Goal: Task Accomplishment & Management: Use online tool/utility

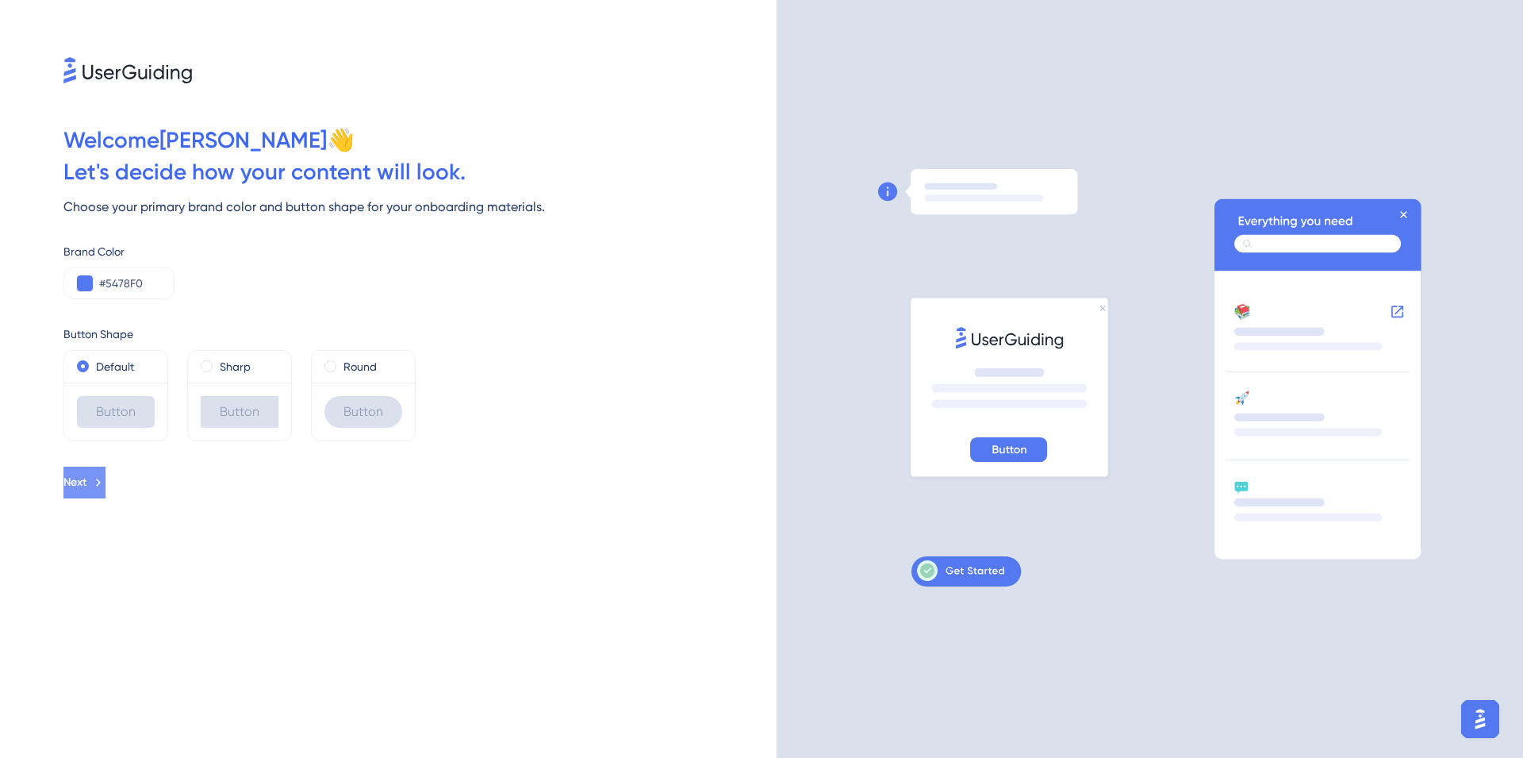
click at [106, 474] on button "Next" at bounding box center [84, 482] width 42 height 32
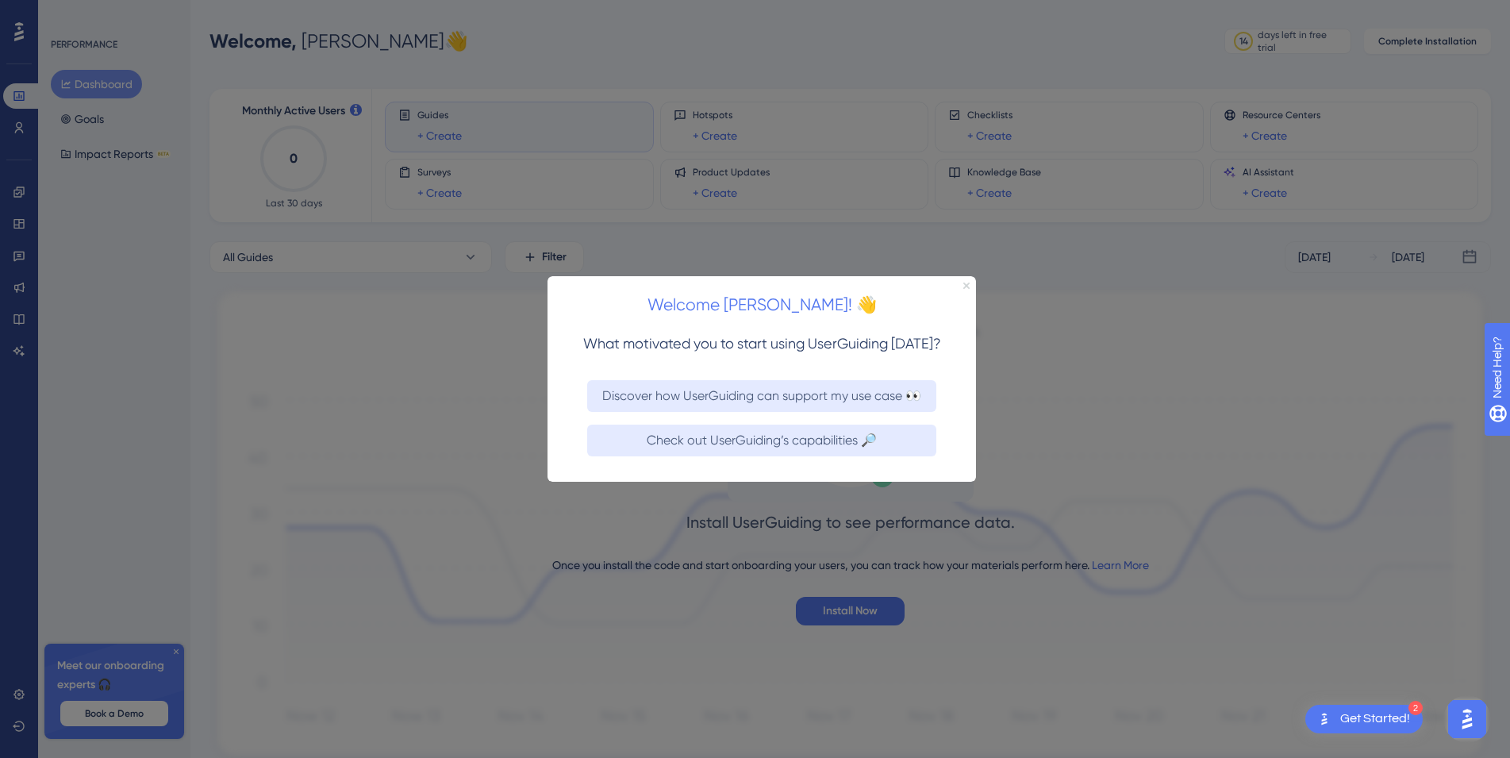
click at [969, 283] on icon "Close Preview" at bounding box center [966, 285] width 6 height 6
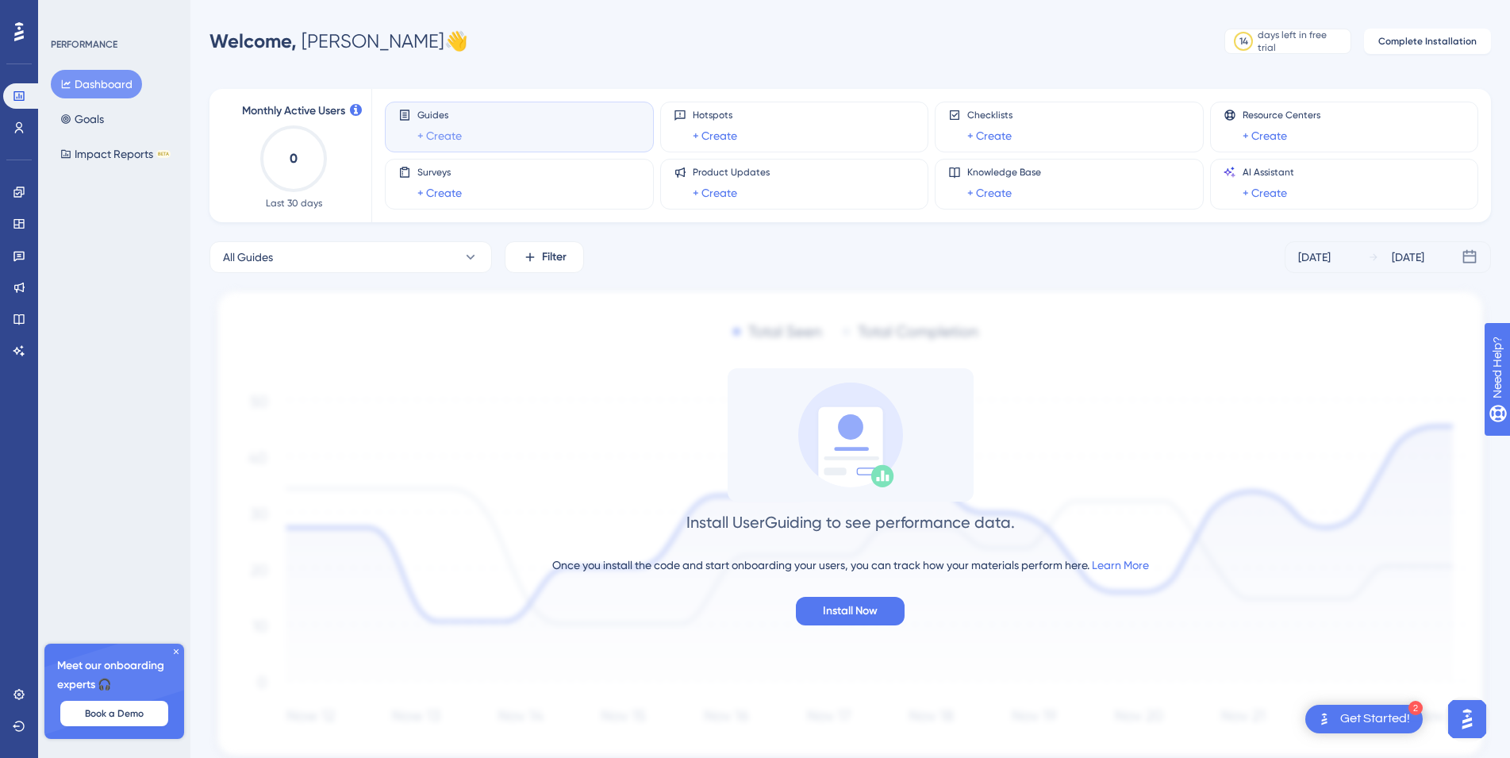
click at [455, 132] on link "+ Create" at bounding box center [439, 135] width 44 height 19
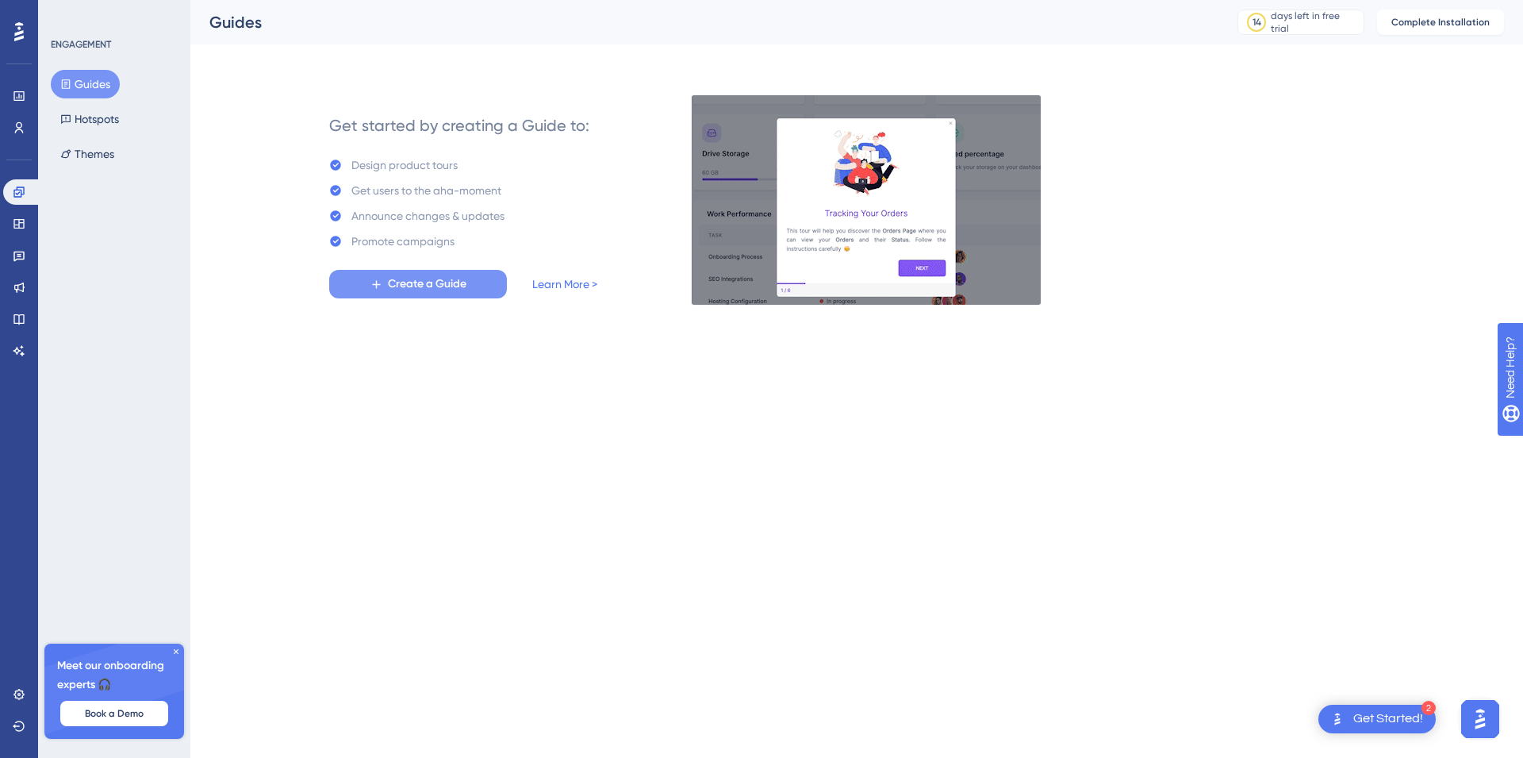
click at [388, 290] on span "Create a Guide" at bounding box center [427, 283] width 79 height 19
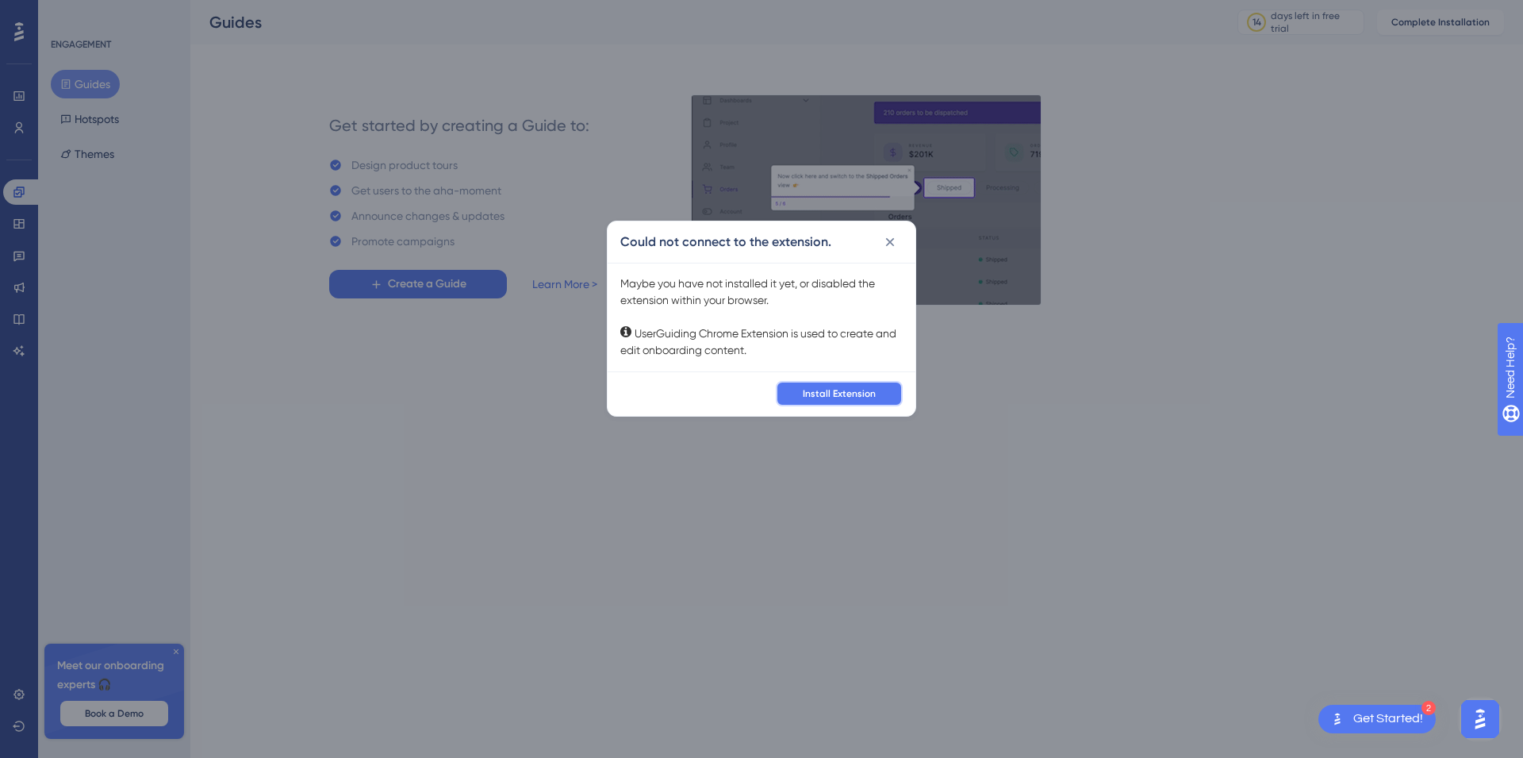
click at [818, 394] on span "Install Extension" at bounding box center [839, 393] width 73 height 13
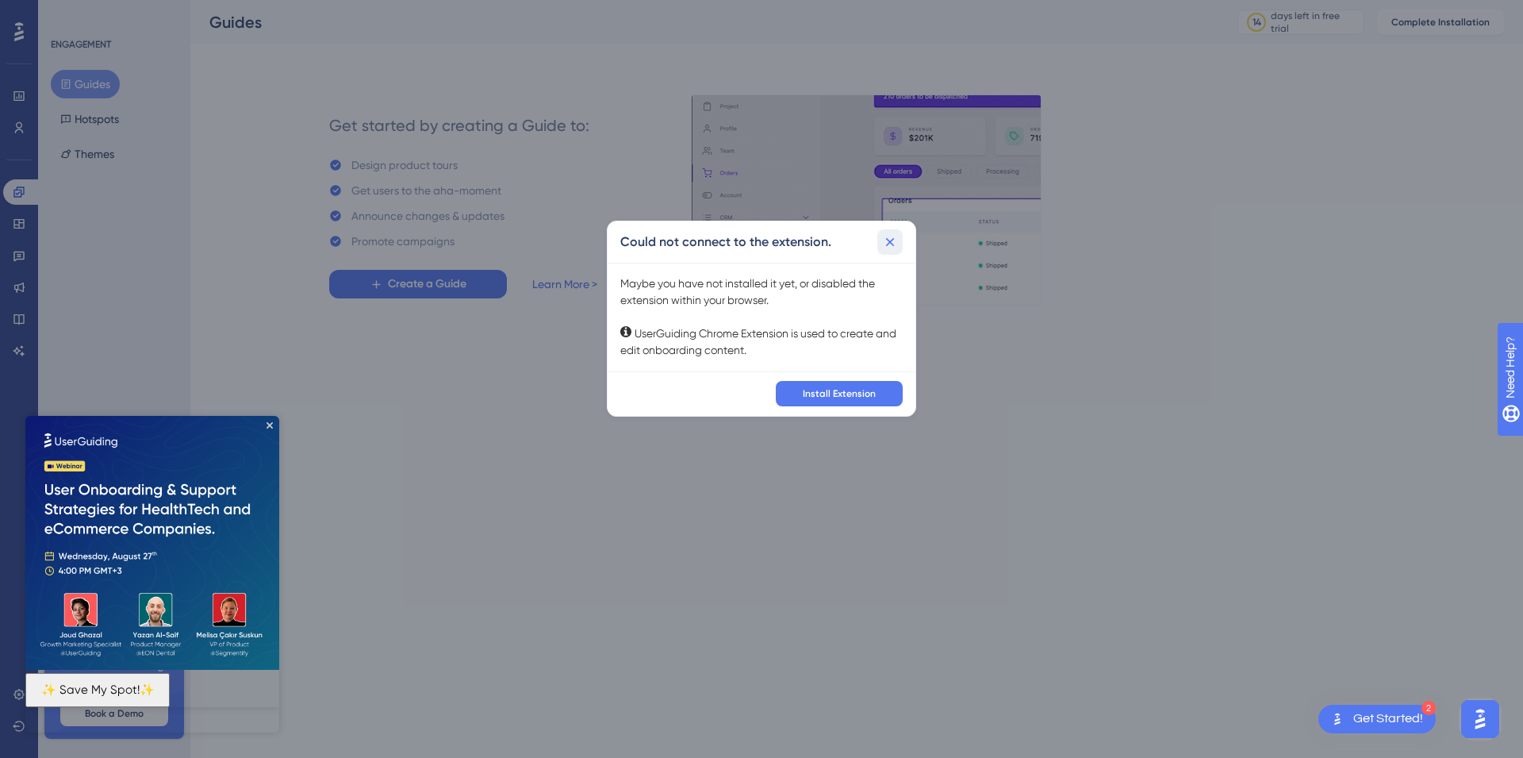
click at [892, 241] on icon at bounding box center [890, 242] width 16 height 16
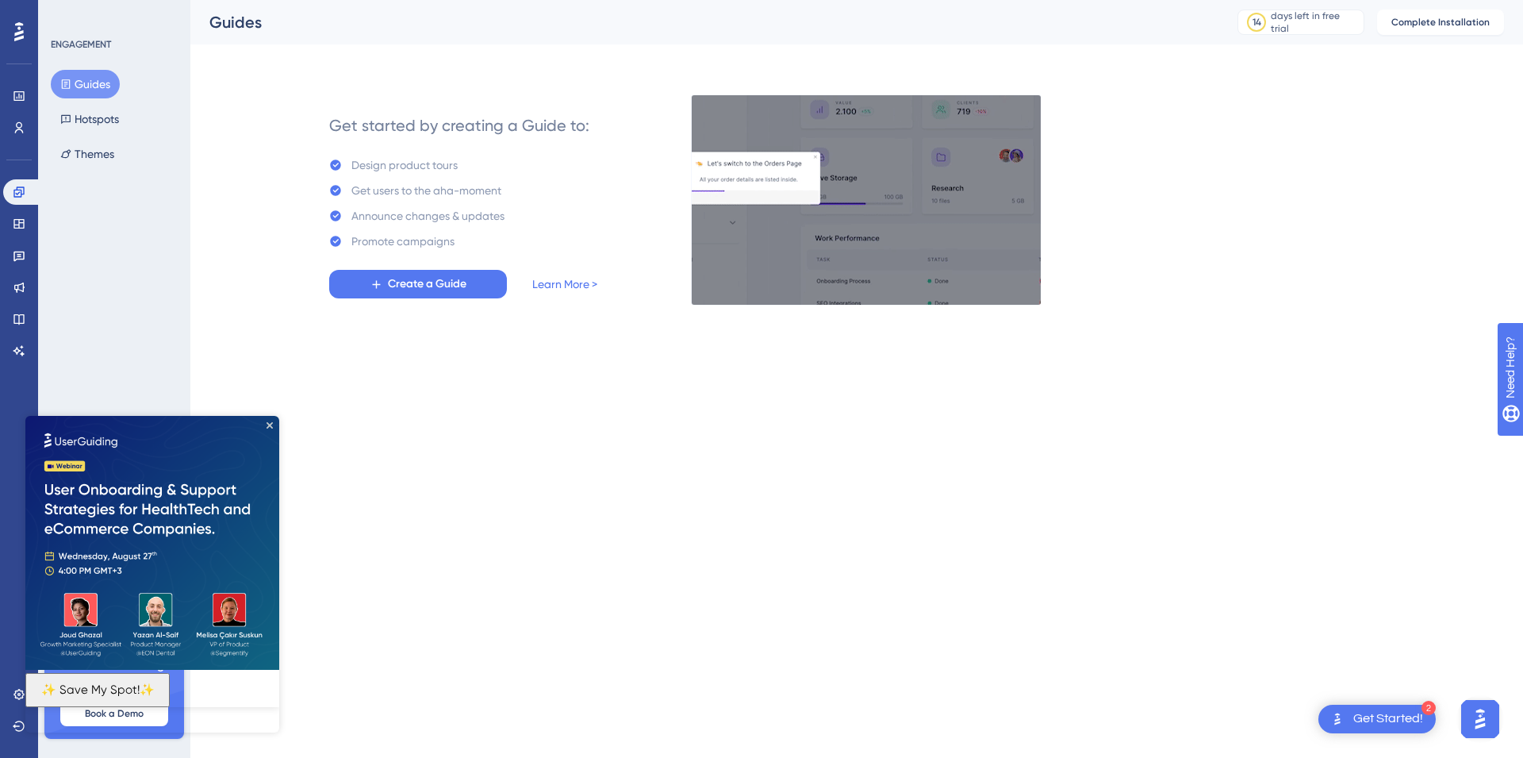
click at [726, 0] on html "2 Get Started! Performance Users Engagement Widgets Feedback Product Updates Kn…" at bounding box center [761, 0] width 1523 height 0
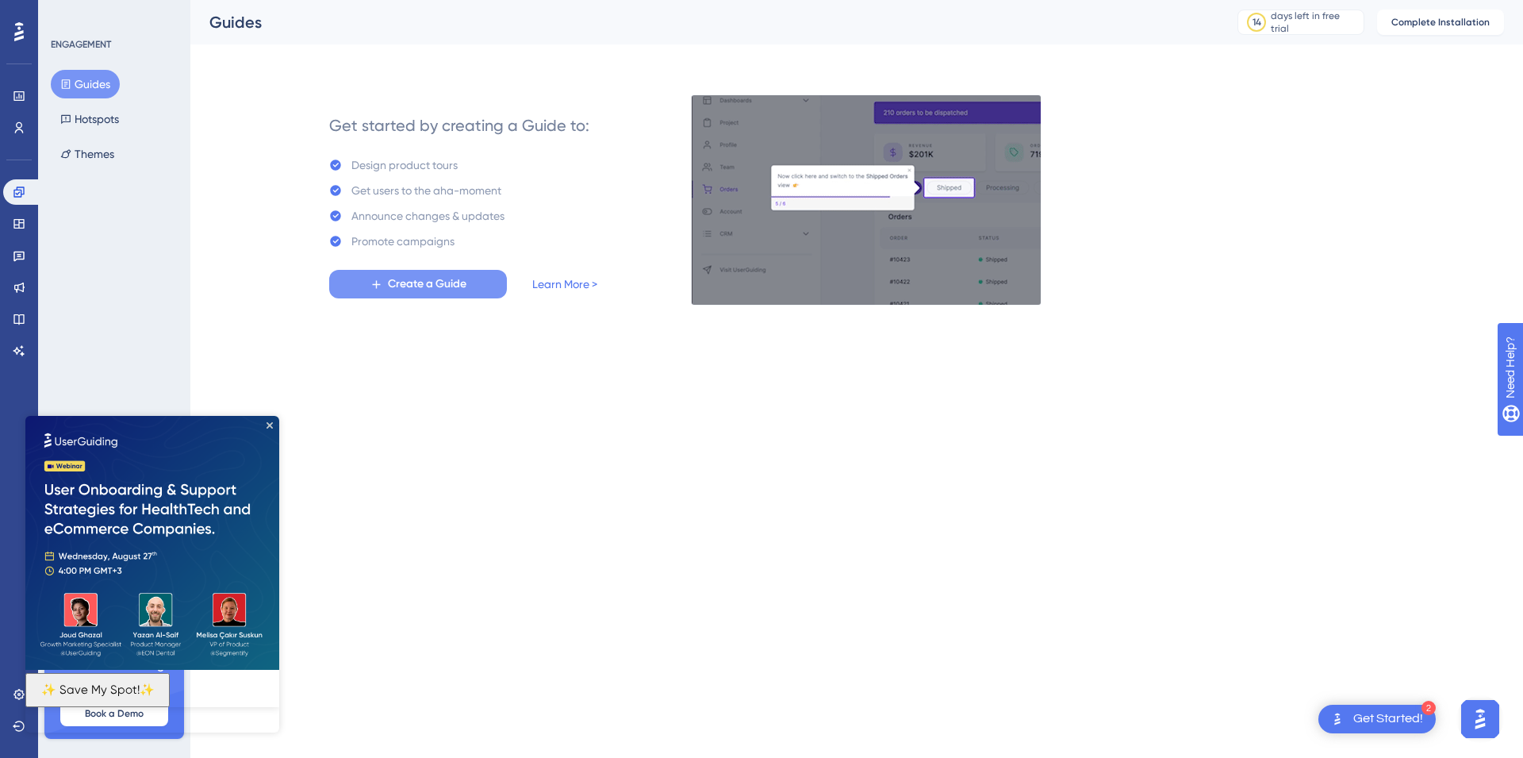
click at [449, 288] on span "Create a Guide" at bounding box center [427, 283] width 79 height 19
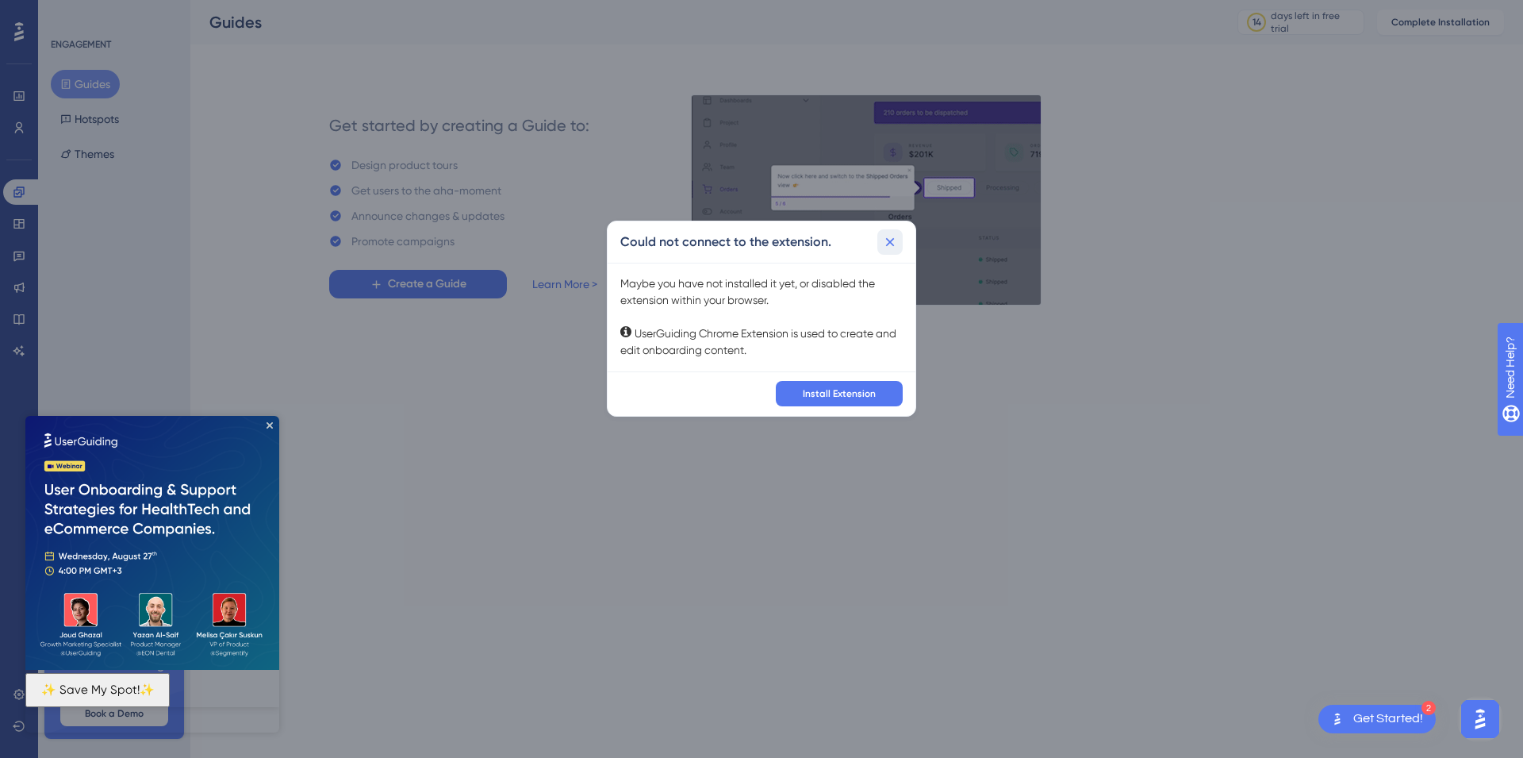
click at [888, 247] on icon at bounding box center [890, 242] width 16 height 16
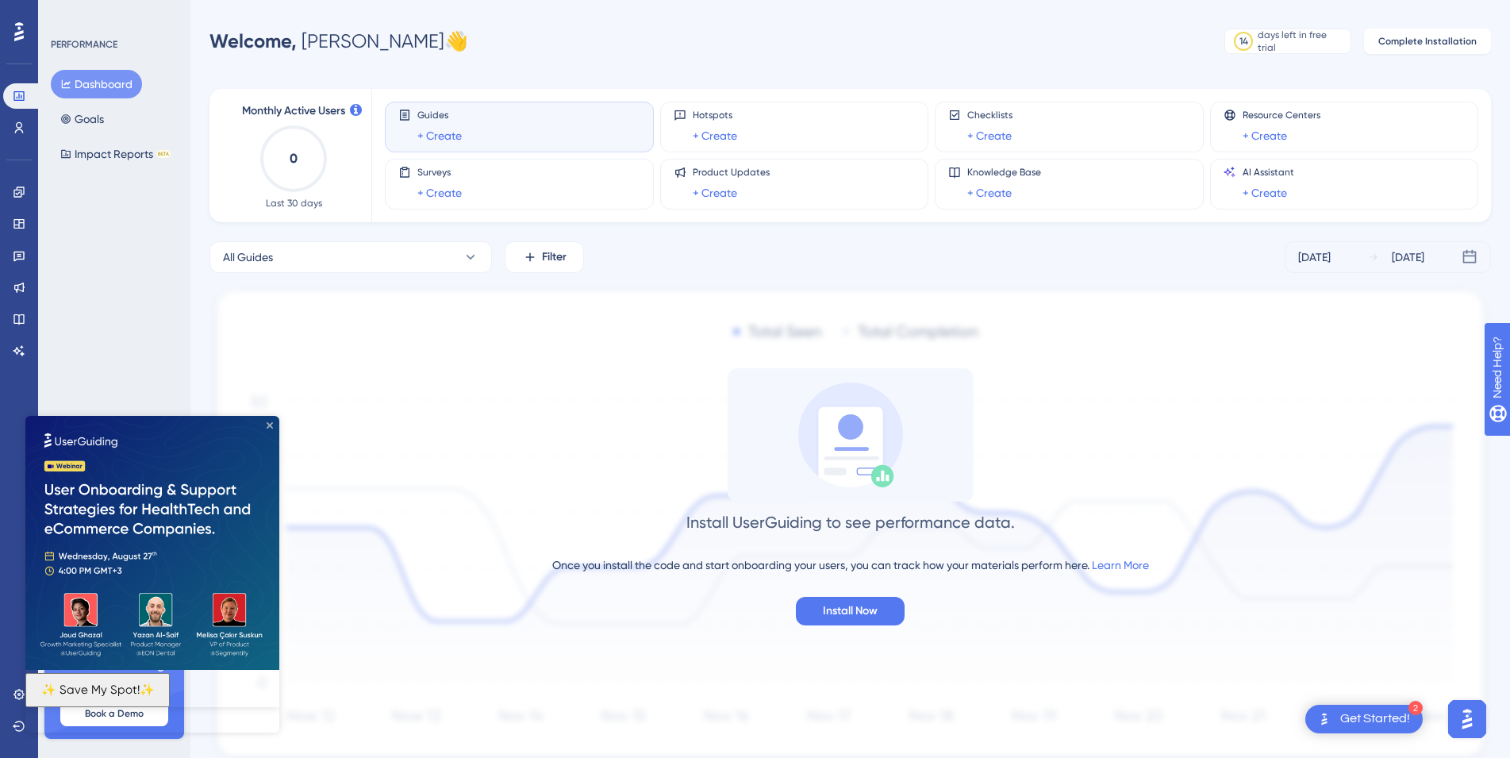
click at [267, 425] on icon "Close Preview" at bounding box center [270, 425] width 6 height 6
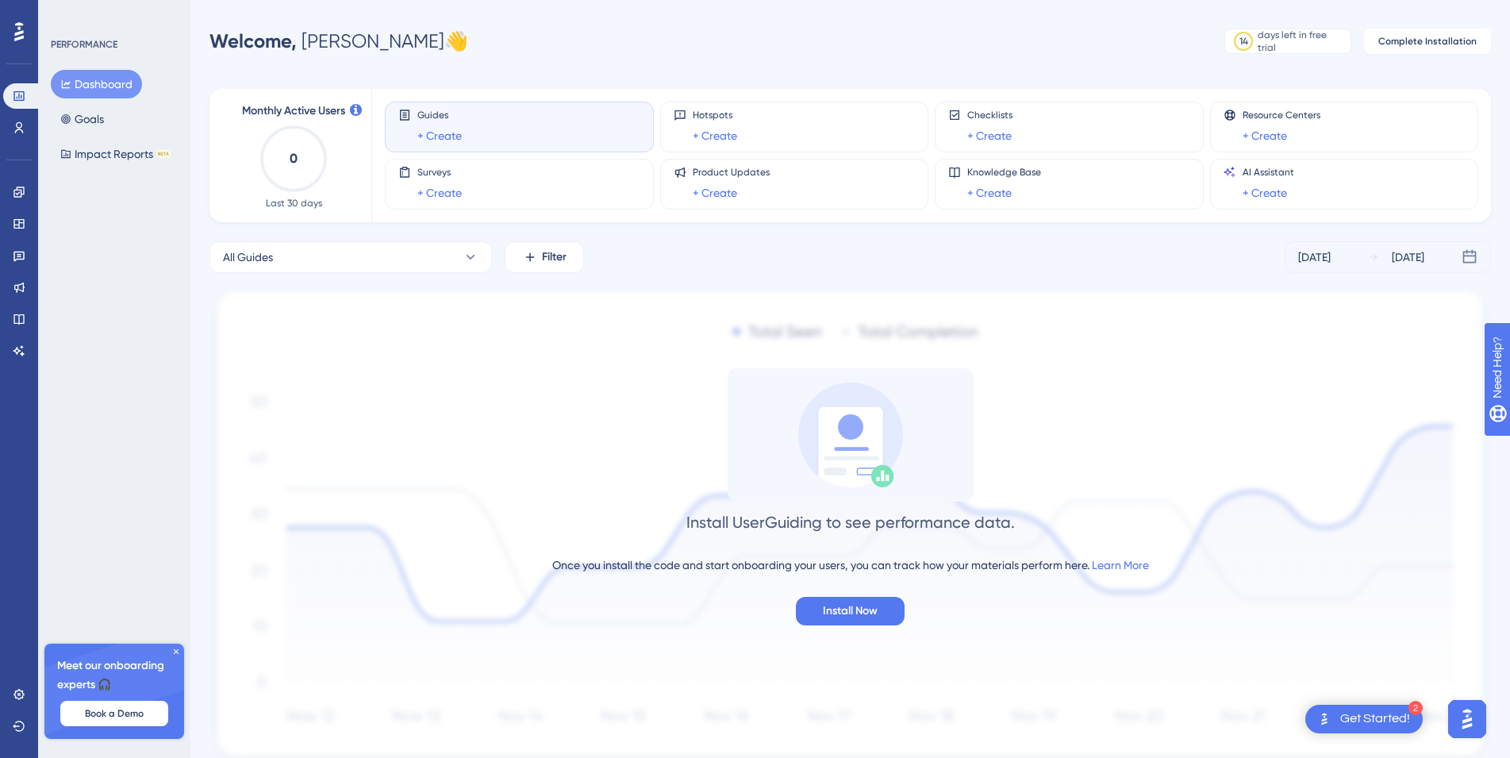
click at [175, 651] on icon at bounding box center [176, 652] width 10 height 10
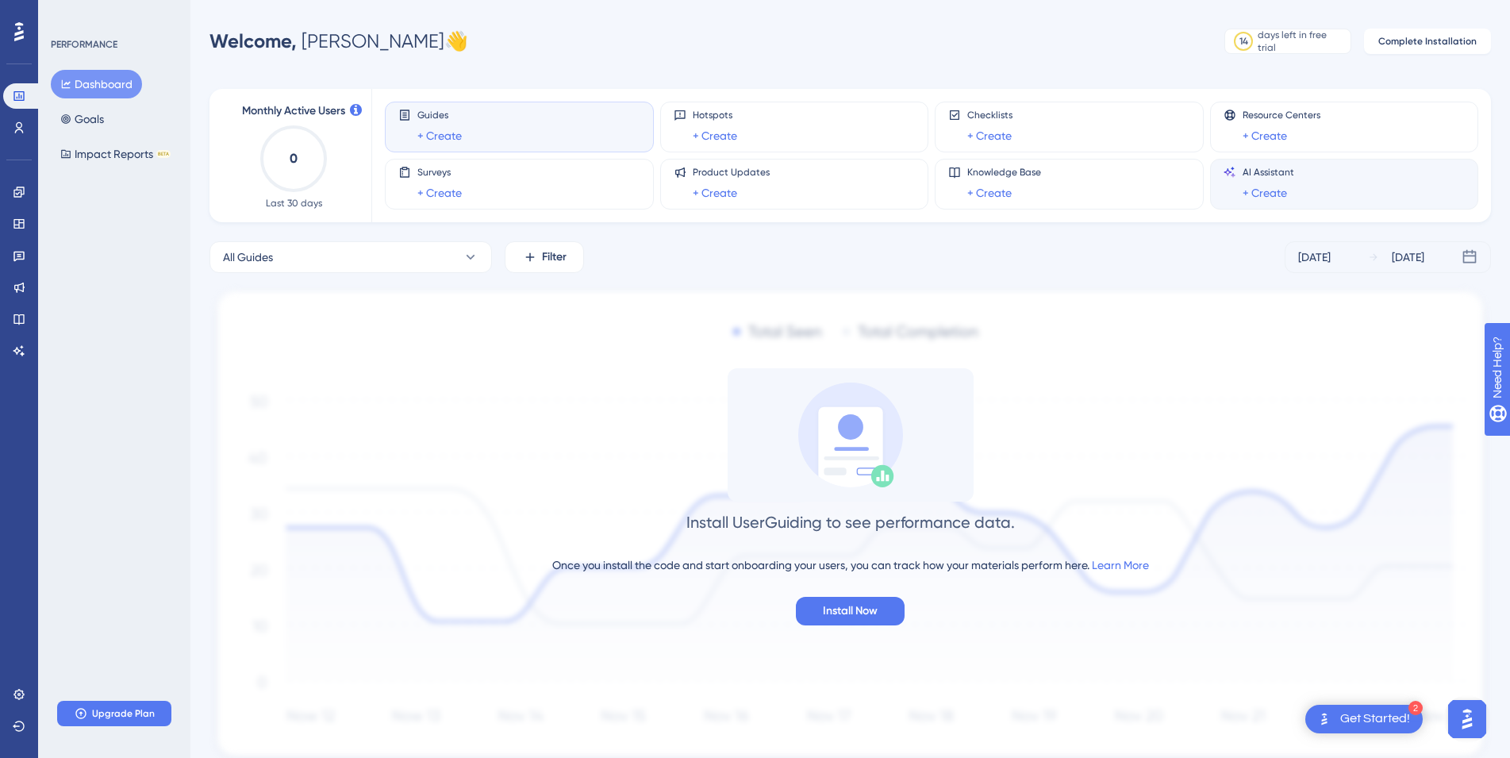
click at [1310, 174] on div "AI Assistant + Create" at bounding box center [1344, 184] width 242 height 36
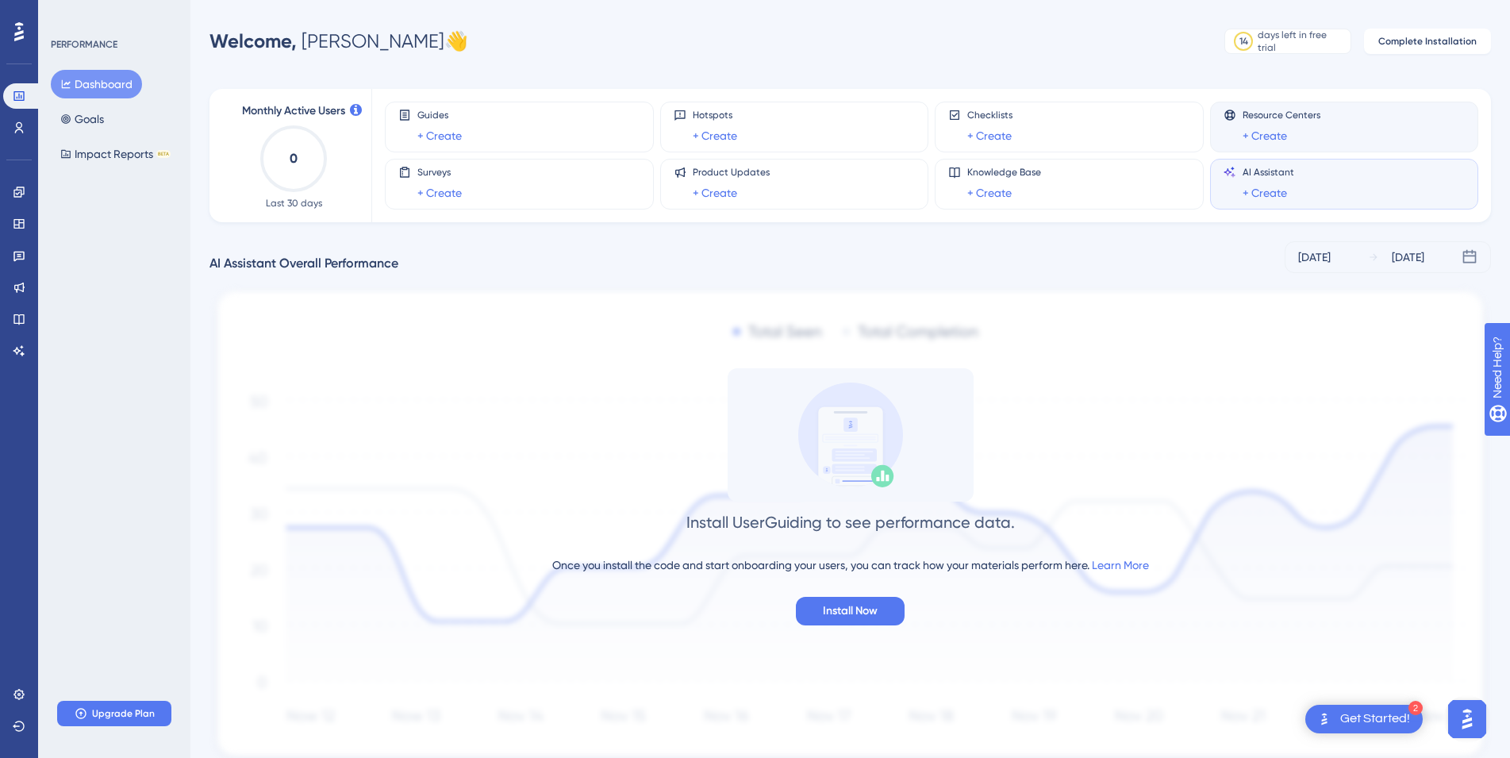
click at [1296, 113] on span "Resource Centers" at bounding box center [1281, 115] width 78 height 13
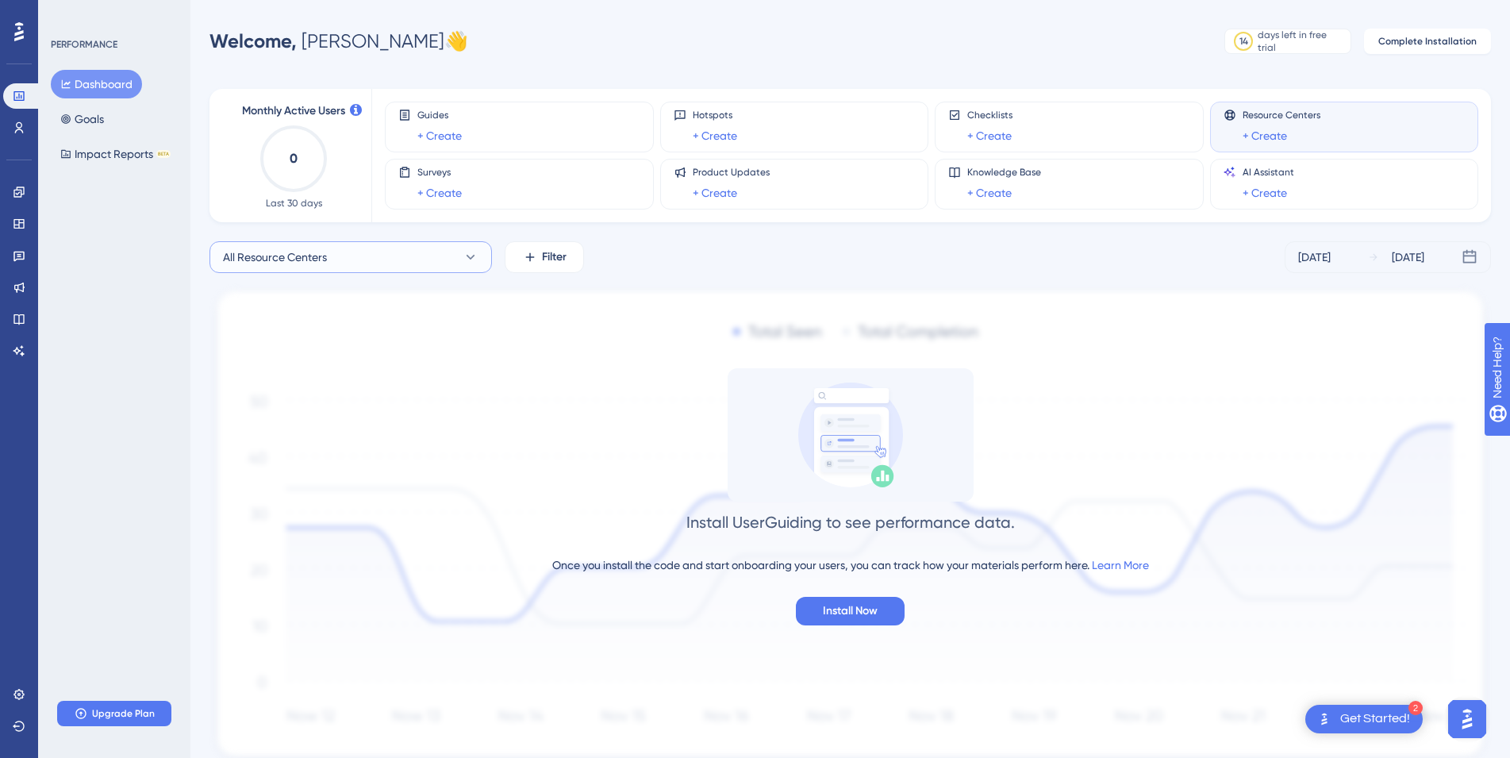
click at [309, 262] on span "All Resource Centers" at bounding box center [275, 257] width 104 height 19
